Goal: Transaction & Acquisition: Book appointment/travel/reservation

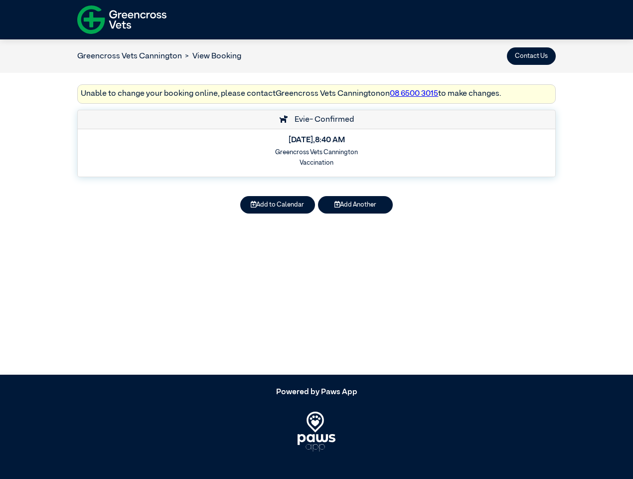
click at [532, 56] on button "Contact Us" at bounding box center [531, 55] width 49 height 17
click at [278, 204] on button "Add to Calendar" at bounding box center [277, 204] width 75 height 17
click at [356, 204] on button "Add Another" at bounding box center [355, 204] width 75 height 17
